Goal: Transaction & Acquisition: Download file/media

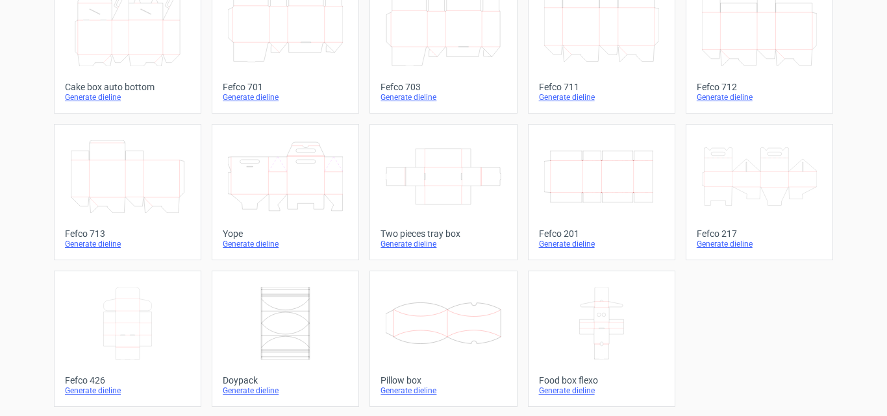
scroll to position [396, 0]
click at [124, 318] on icon at bounding box center [127, 322] width 115 height 73
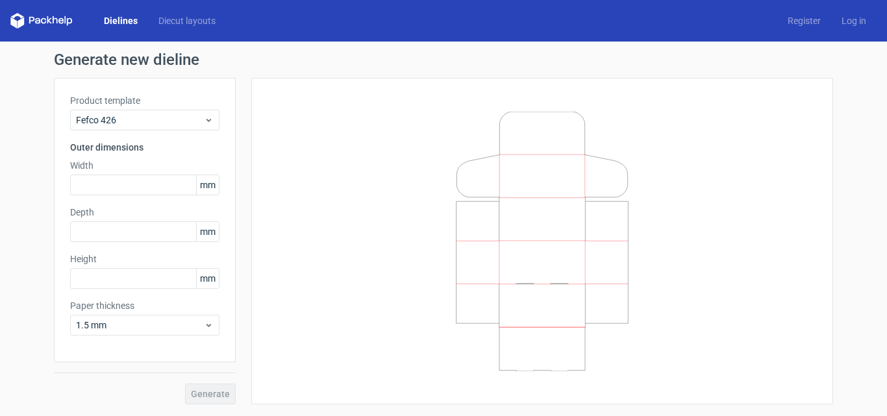
click at [213, 186] on span "mm" at bounding box center [207, 184] width 23 height 19
click at [215, 184] on span "mm" at bounding box center [207, 184] width 23 height 19
click at [206, 185] on span "mm" at bounding box center [207, 184] width 23 height 19
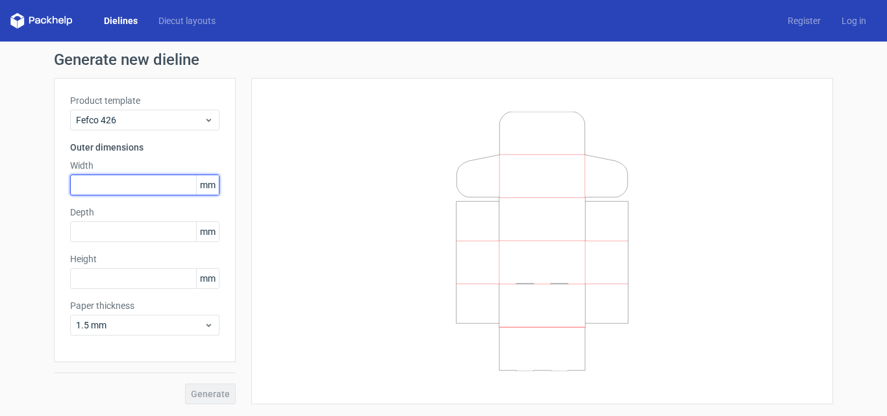
click at [112, 188] on input "text" at bounding box center [144, 185] width 149 height 21
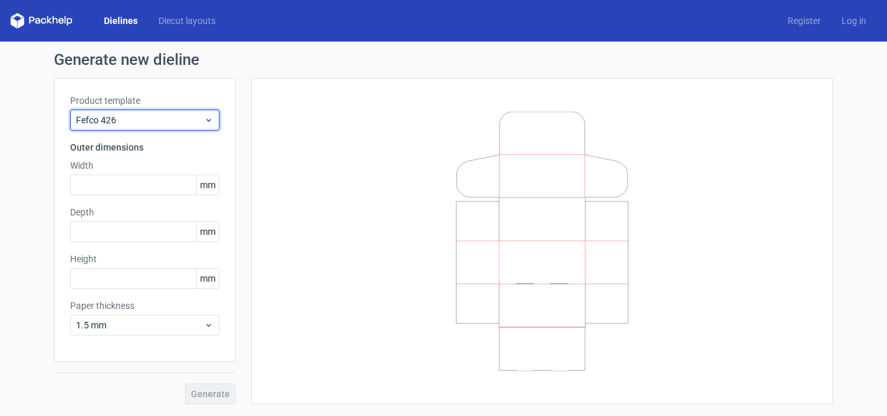
click at [149, 120] on span "Fefco 426" at bounding box center [140, 120] width 128 height 13
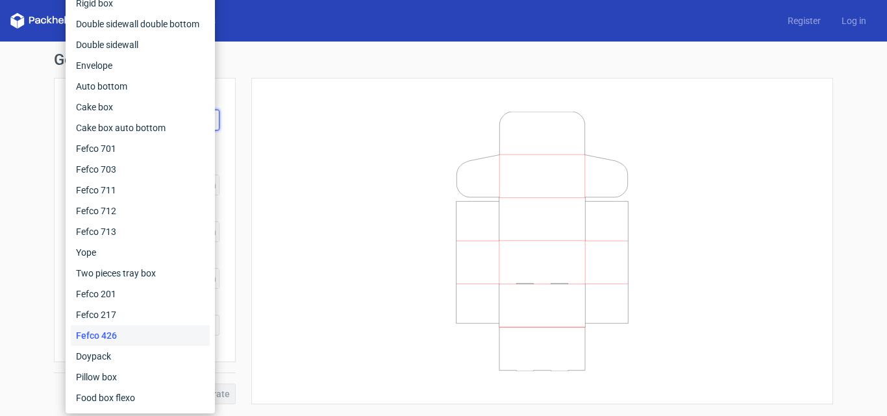
click at [346, 160] on div at bounding box center [543, 241] width 550 height 294
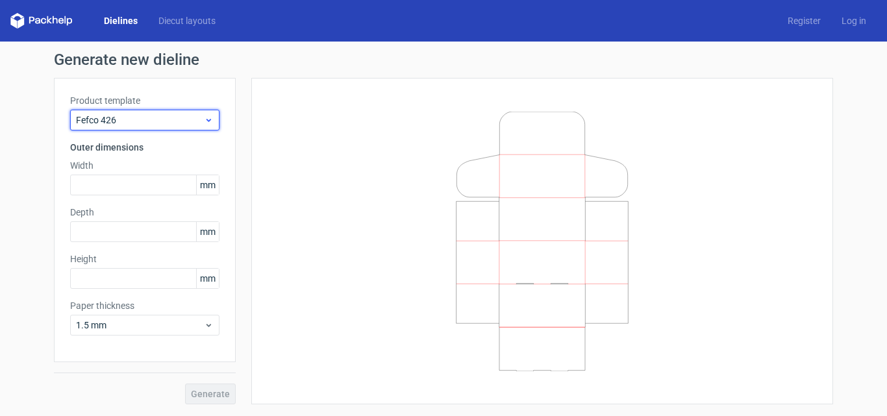
click at [133, 121] on span "Fefco 426" at bounding box center [140, 120] width 128 height 13
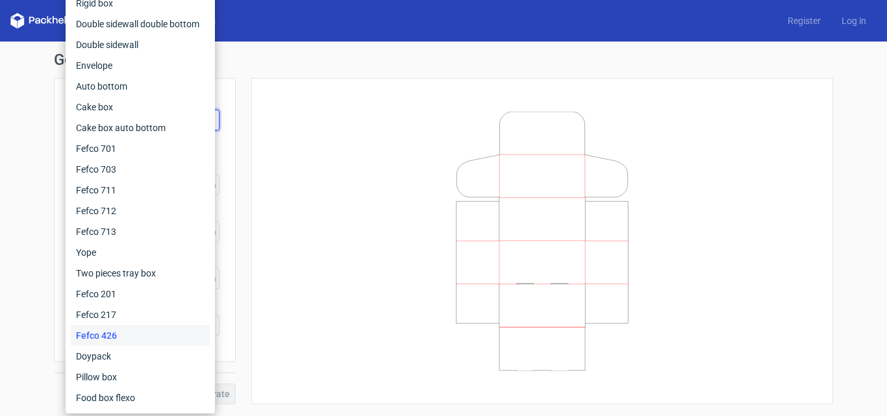
click at [285, 305] on div at bounding box center [543, 241] width 550 height 294
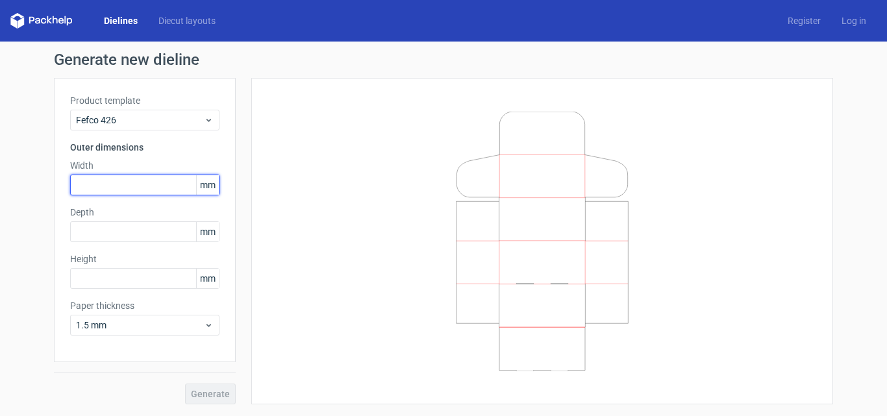
click at [88, 188] on input "text" at bounding box center [144, 185] width 149 height 21
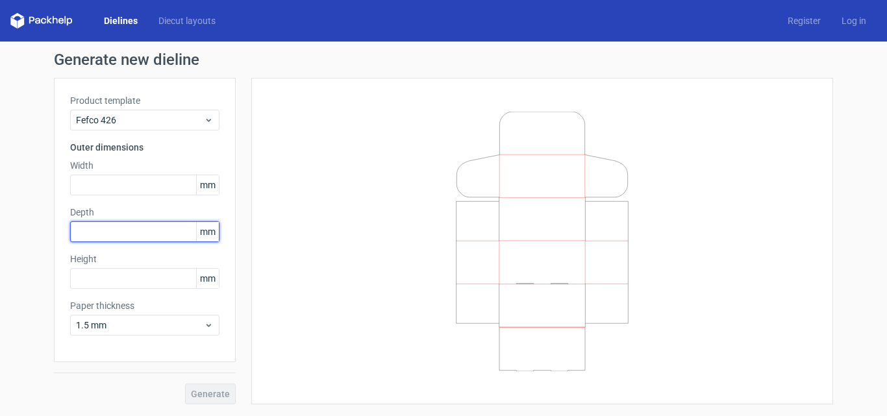
click at [71, 229] on input "text" at bounding box center [144, 232] width 149 height 21
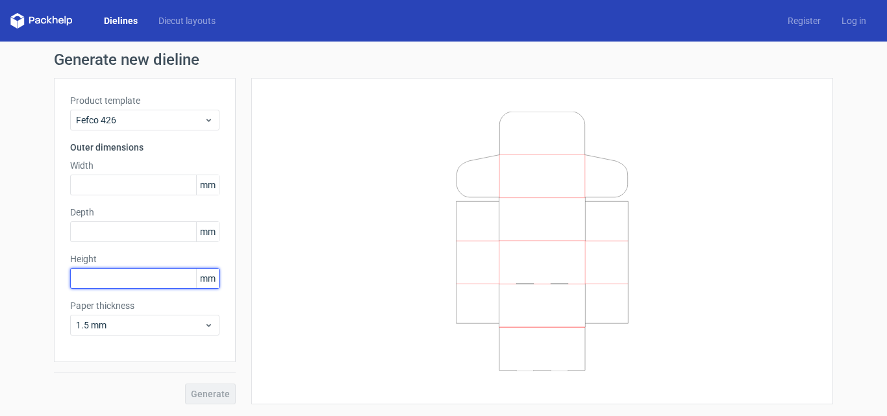
click at [86, 277] on input "text" at bounding box center [144, 278] width 149 height 21
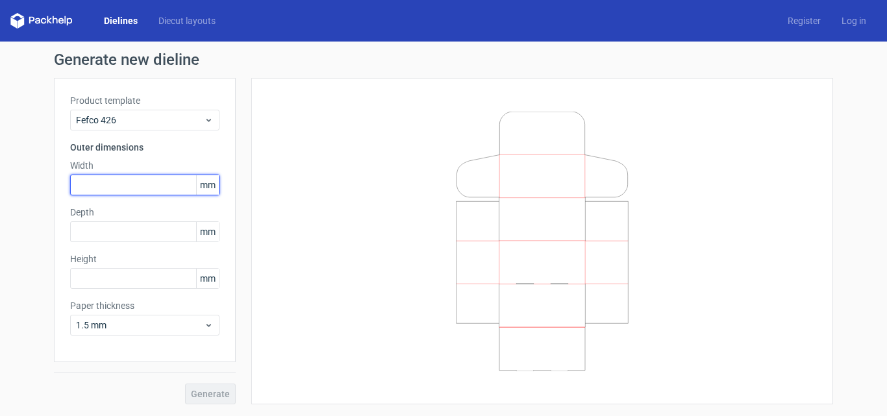
click at [87, 184] on input "text" at bounding box center [144, 185] width 149 height 21
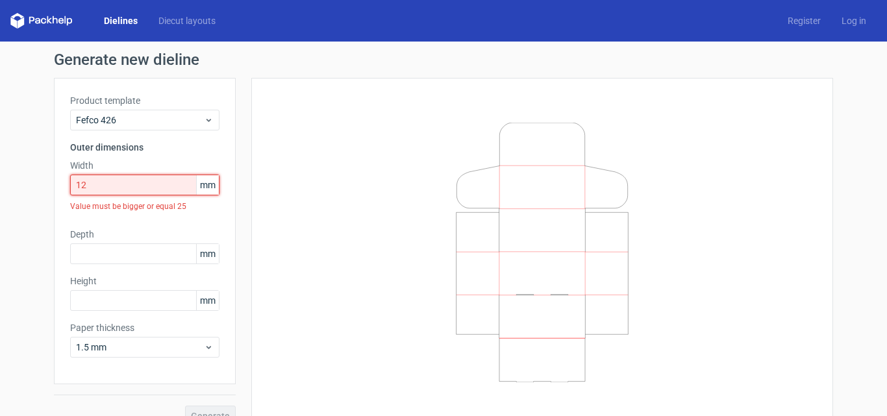
click at [120, 184] on input "12" at bounding box center [144, 185] width 149 height 21
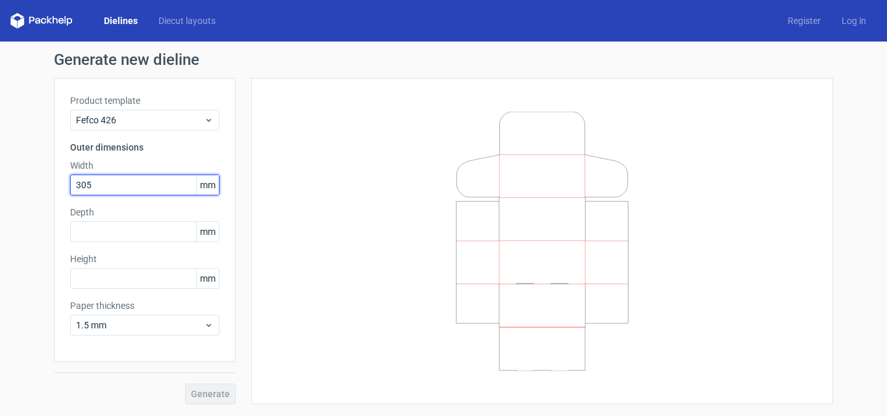
type input "305"
type input "254"
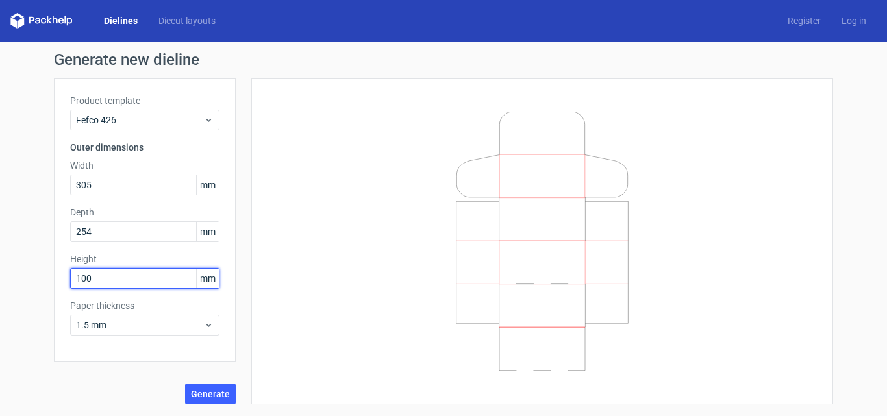
type input "100"
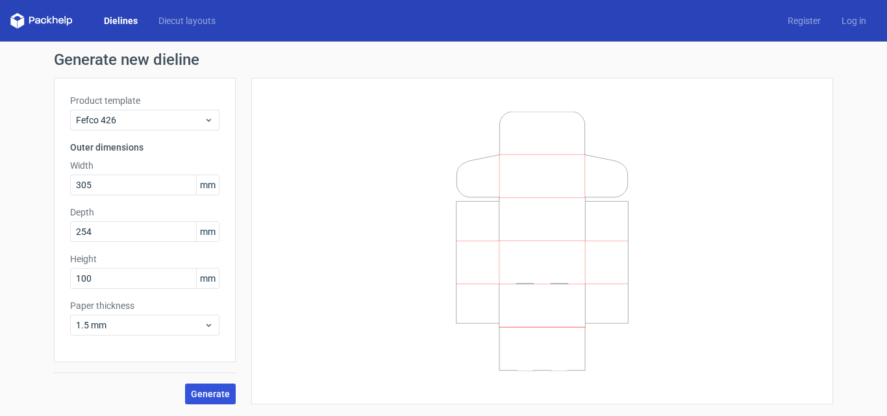
click at [206, 396] on span "Generate" at bounding box center [210, 394] width 39 height 9
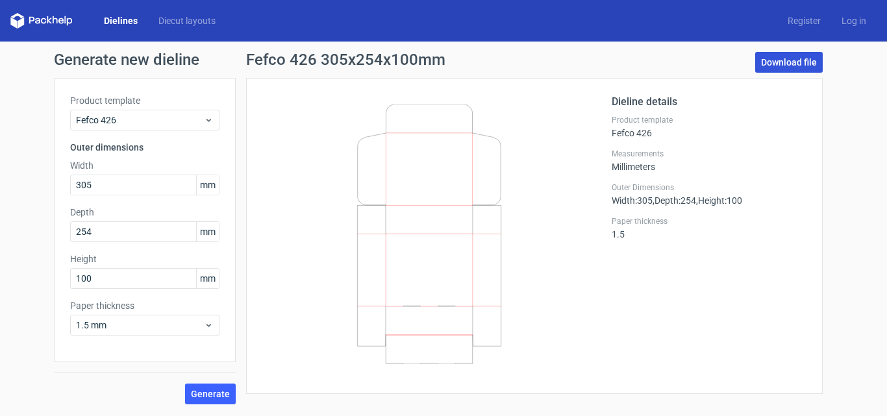
click at [781, 67] on link "Download file" at bounding box center [789, 62] width 68 height 21
